Goal: Obtain resource: Obtain resource

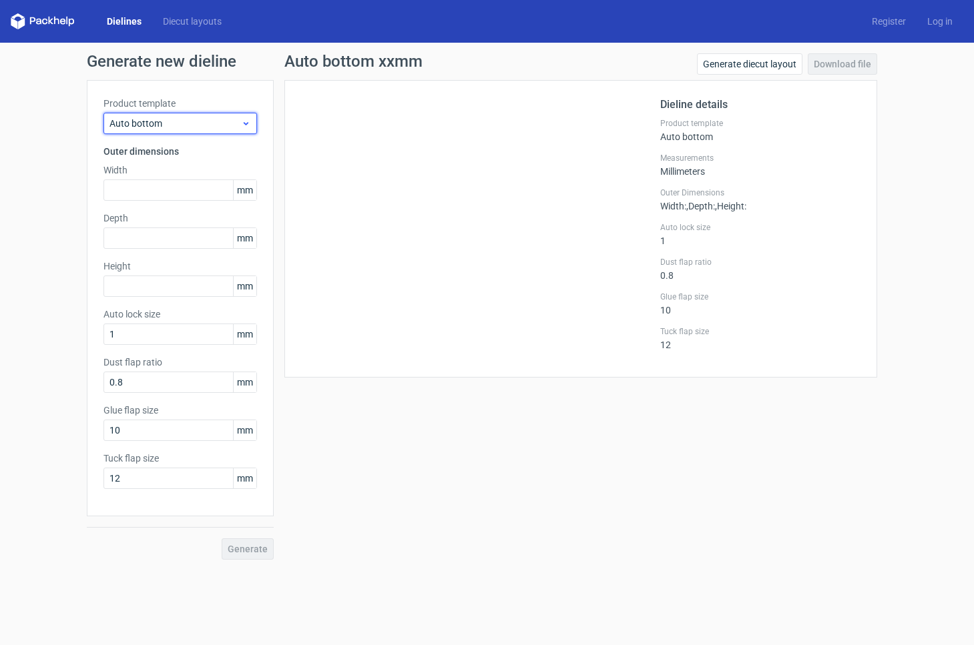
click at [190, 133] on div "Auto bottom" at bounding box center [180, 123] width 154 height 21
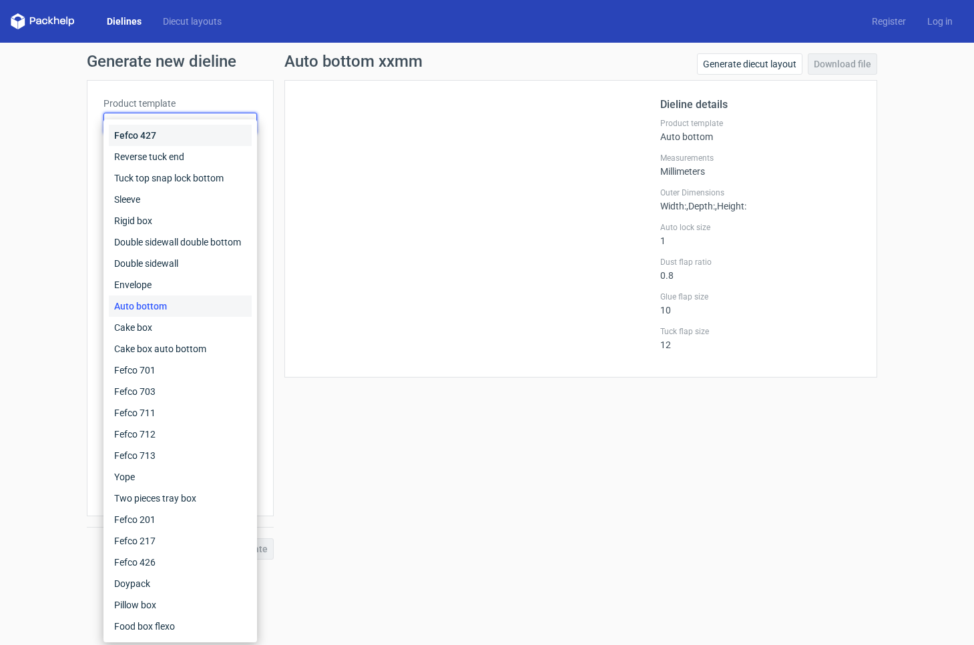
click at [183, 125] on div "Fefco 427" at bounding box center [180, 135] width 143 height 21
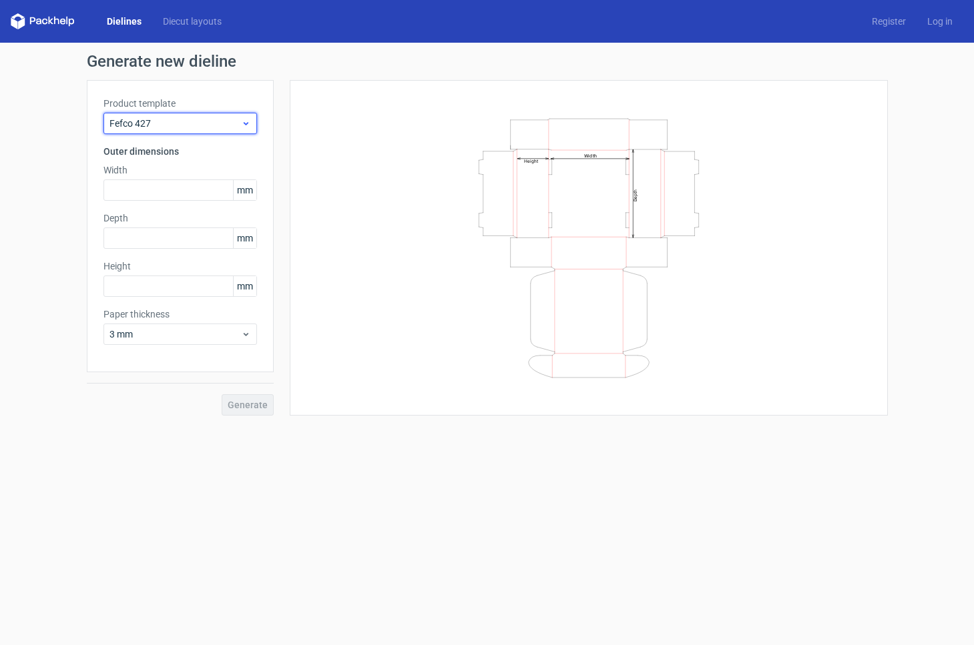
click at [174, 128] on span "Fefco 427" at bounding box center [174, 123] width 131 height 13
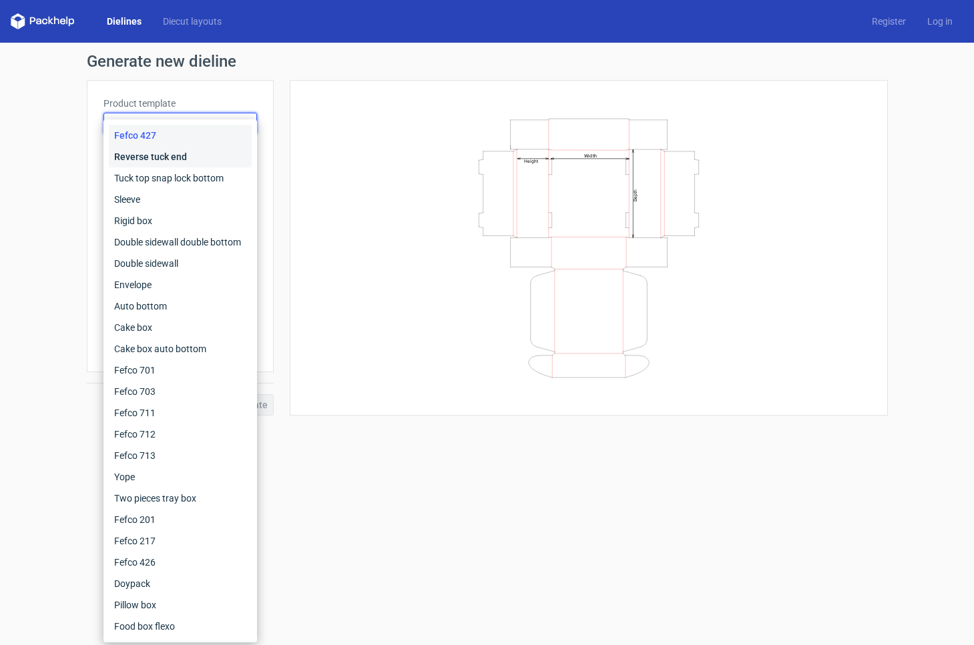
click at [173, 153] on div "Reverse tuck end" at bounding box center [180, 156] width 143 height 21
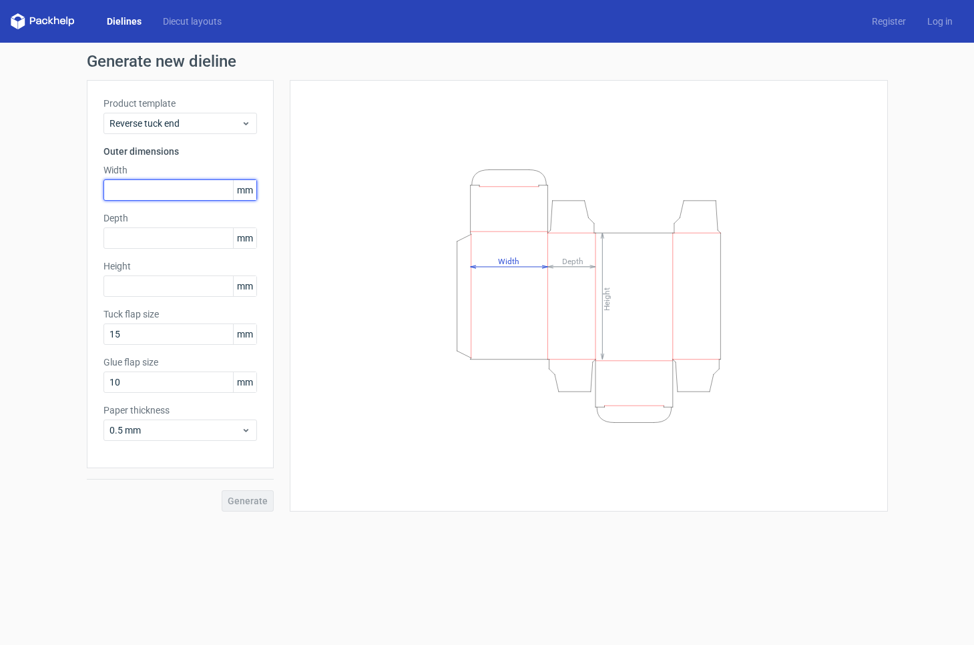
click at [148, 185] on input "text" at bounding box center [180, 190] width 154 height 21
type input "80"
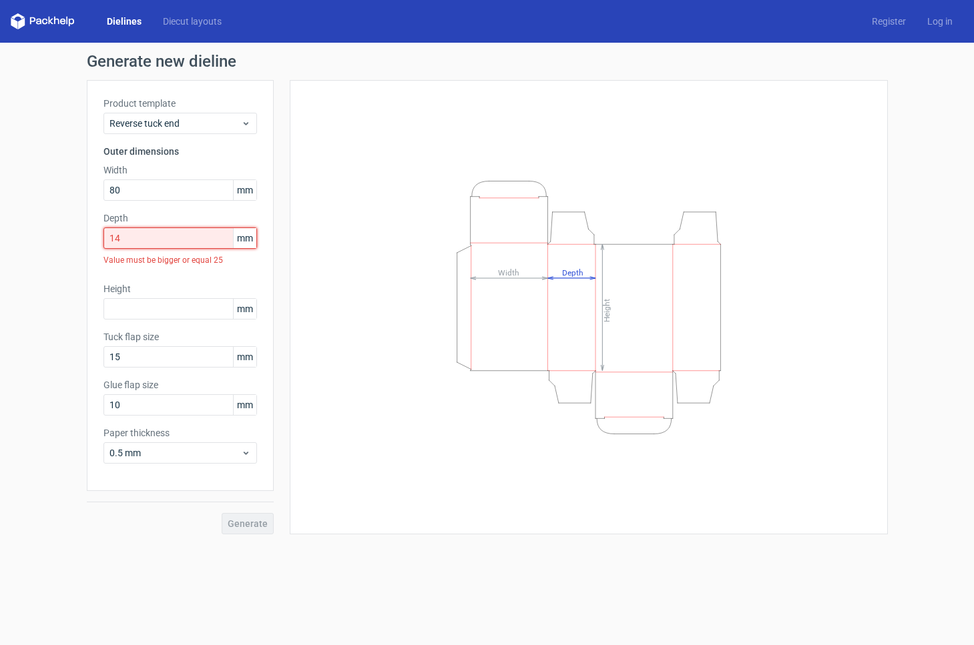
drag, startPoint x: 127, startPoint y: 245, endPoint x: 66, endPoint y: 239, distance: 61.7
click at [65, 239] on div "Generate new dieline Product template Reverse tuck end Outer dimensions Width 8…" at bounding box center [487, 294] width 974 height 503
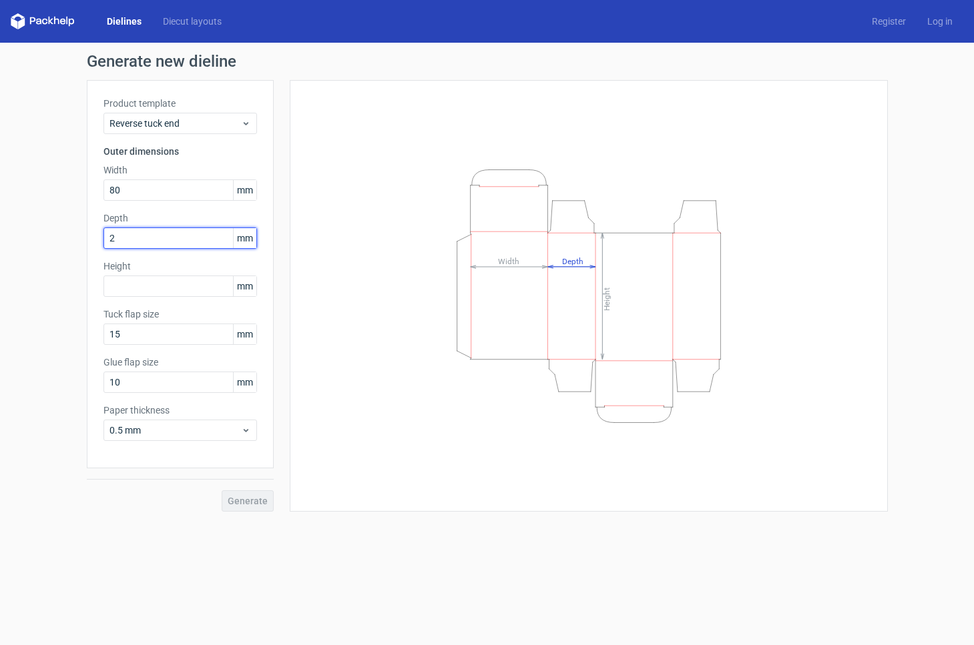
type input "25"
type input "166"
click at [235, 499] on span "Generate" at bounding box center [248, 501] width 40 height 9
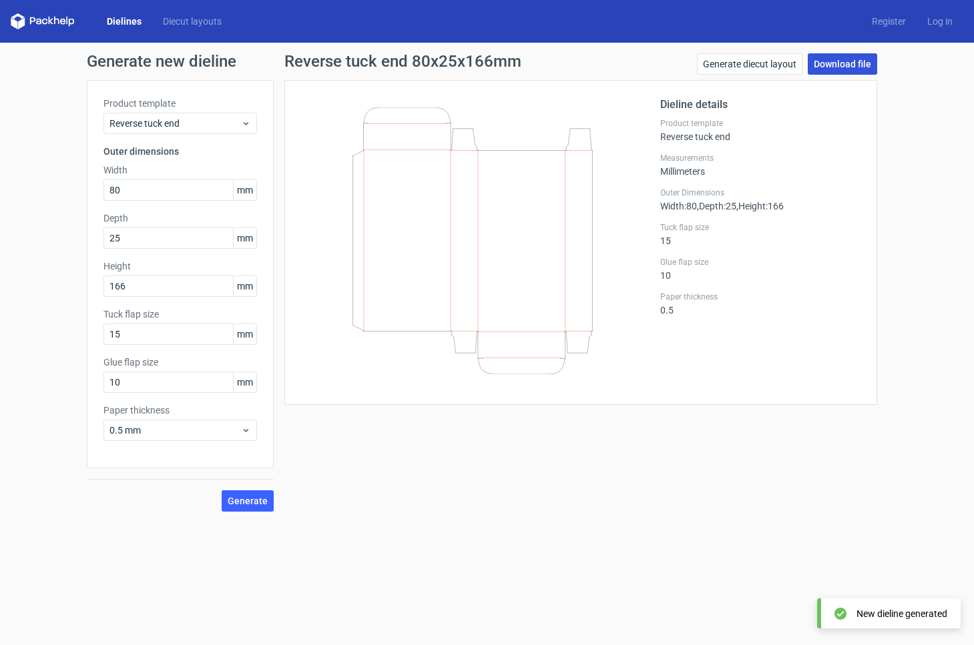
click at [862, 61] on link "Download file" at bounding box center [842, 63] width 69 height 21
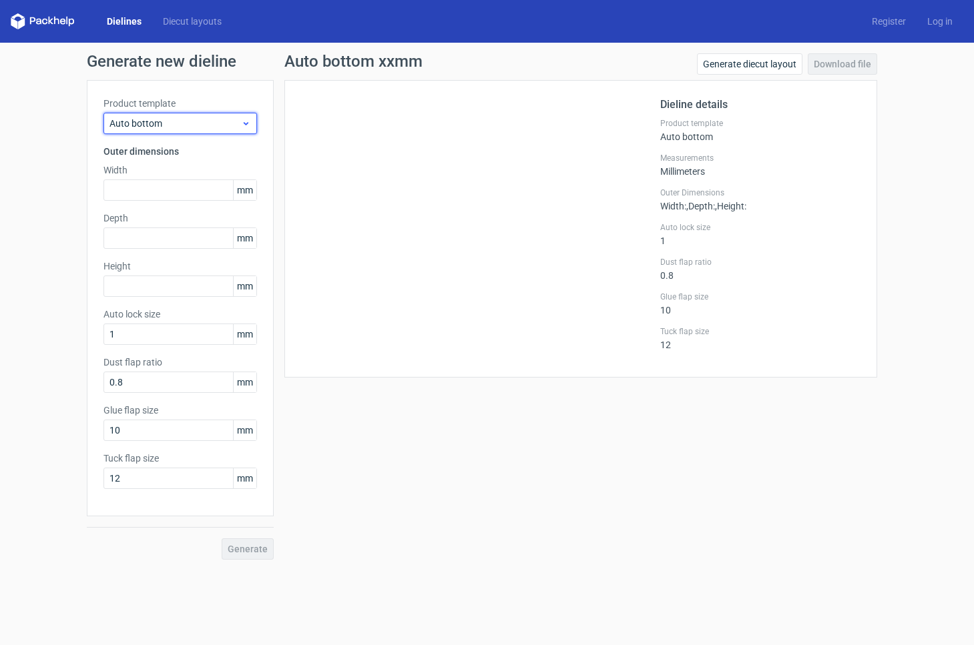
click at [246, 121] on icon at bounding box center [246, 123] width 10 height 11
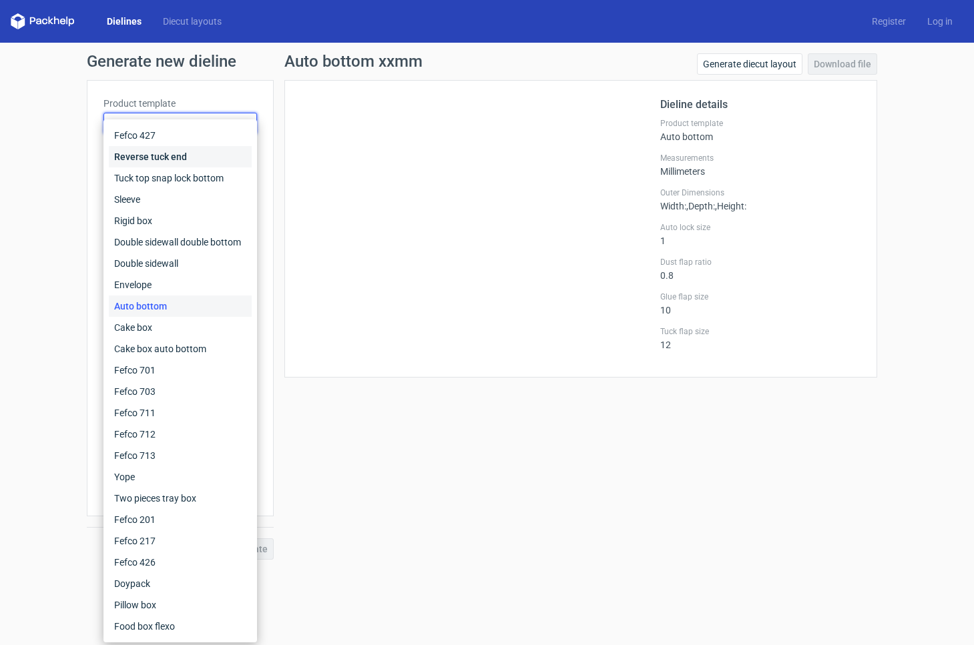
click at [166, 156] on div "Reverse tuck end" at bounding box center [180, 156] width 143 height 21
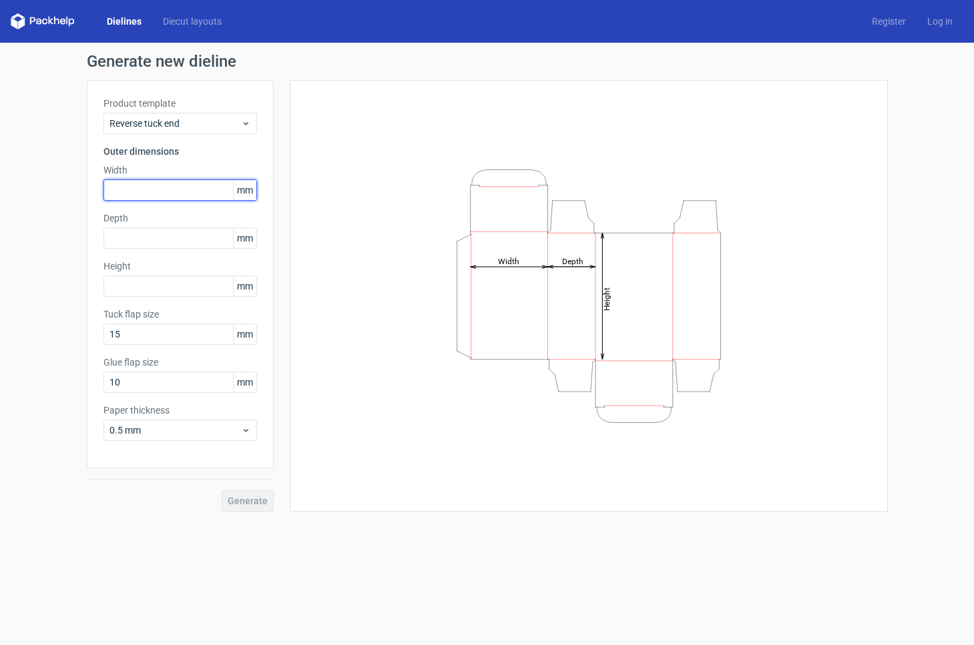
drag, startPoint x: 118, startPoint y: 192, endPoint x: 127, endPoint y: 202, distance: 13.2
click at [118, 192] on input "text" at bounding box center [180, 190] width 154 height 21
type input "80"
type input "180"
type input "166"
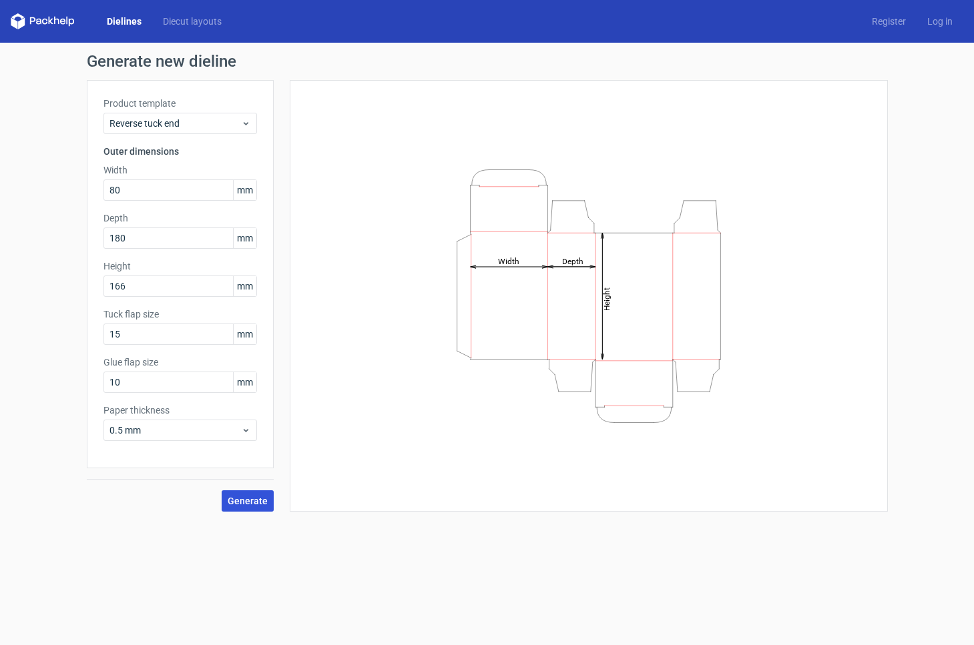
click at [252, 499] on span "Generate" at bounding box center [248, 501] width 40 height 9
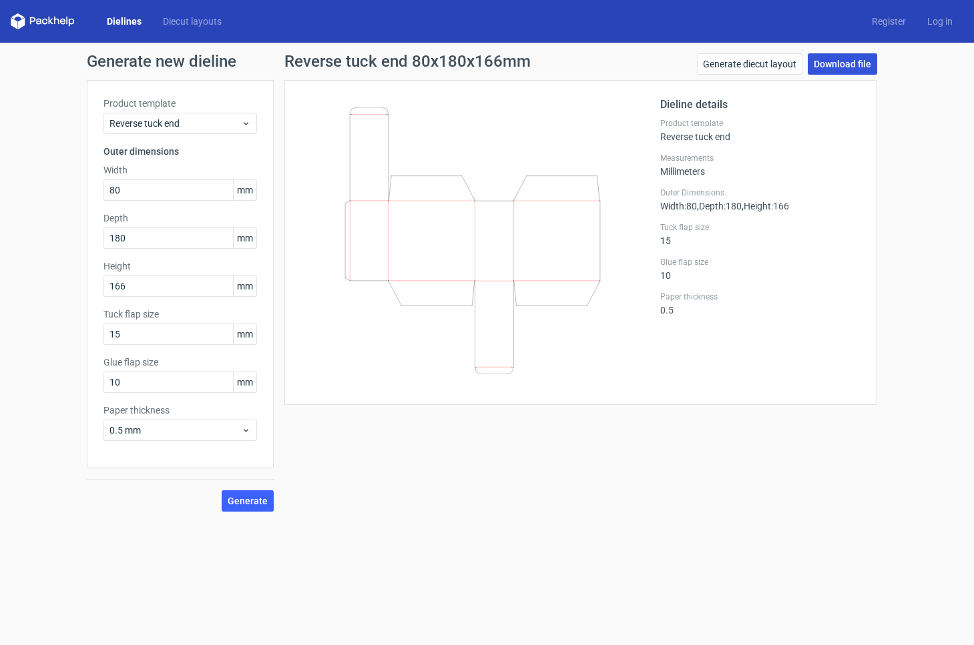
click at [847, 65] on link "Download file" at bounding box center [842, 63] width 69 height 21
click at [852, 67] on link "Download file" at bounding box center [842, 63] width 69 height 21
drag, startPoint x: 126, startPoint y: 192, endPoint x: 89, endPoint y: 192, distance: 37.4
click at [88, 192] on div "Product template Reverse tuck end Outer dimensions Width 80 mm Depth 180 mm Hei…" at bounding box center [180, 274] width 187 height 388
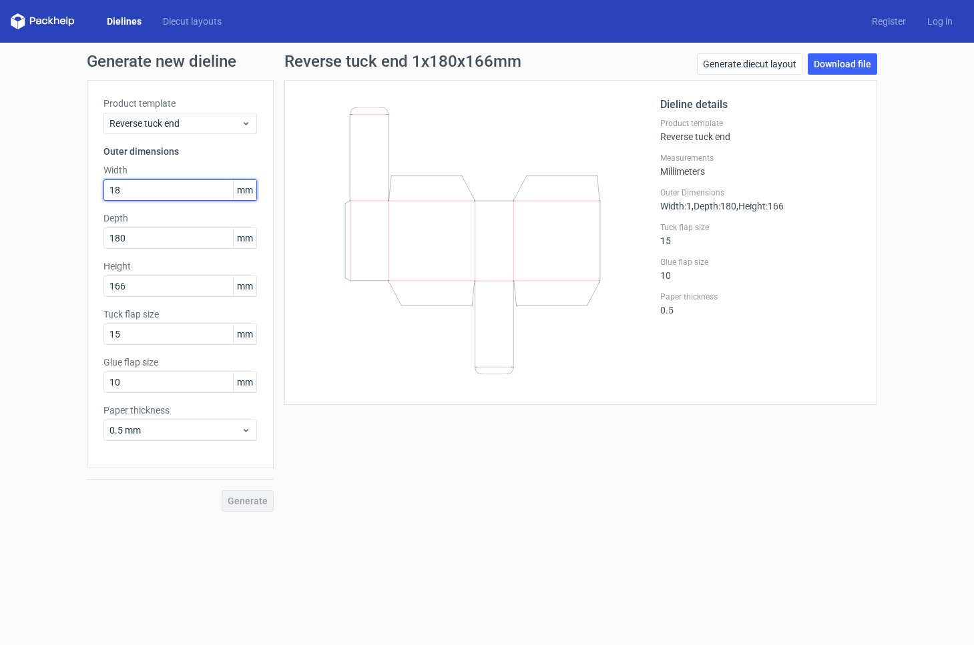
type input "180"
type input "80"
click at [253, 500] on span "Generate" at bounding box center [248, 501] width 40 height 9
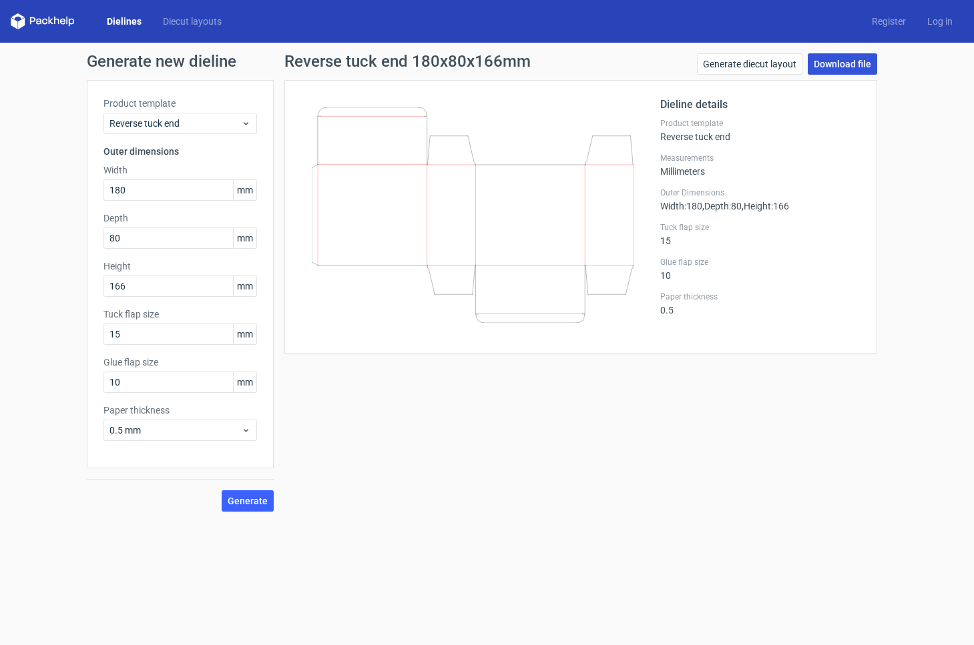
click at [849, 66] on link "Download file" at bounding box center [842, 63] width 69 height 21
click at [853, 67] on link "Download file" at bounding box center [842, 63] width 69 height 21
